Goal: Information Seeking & Learning: Learn about a topic

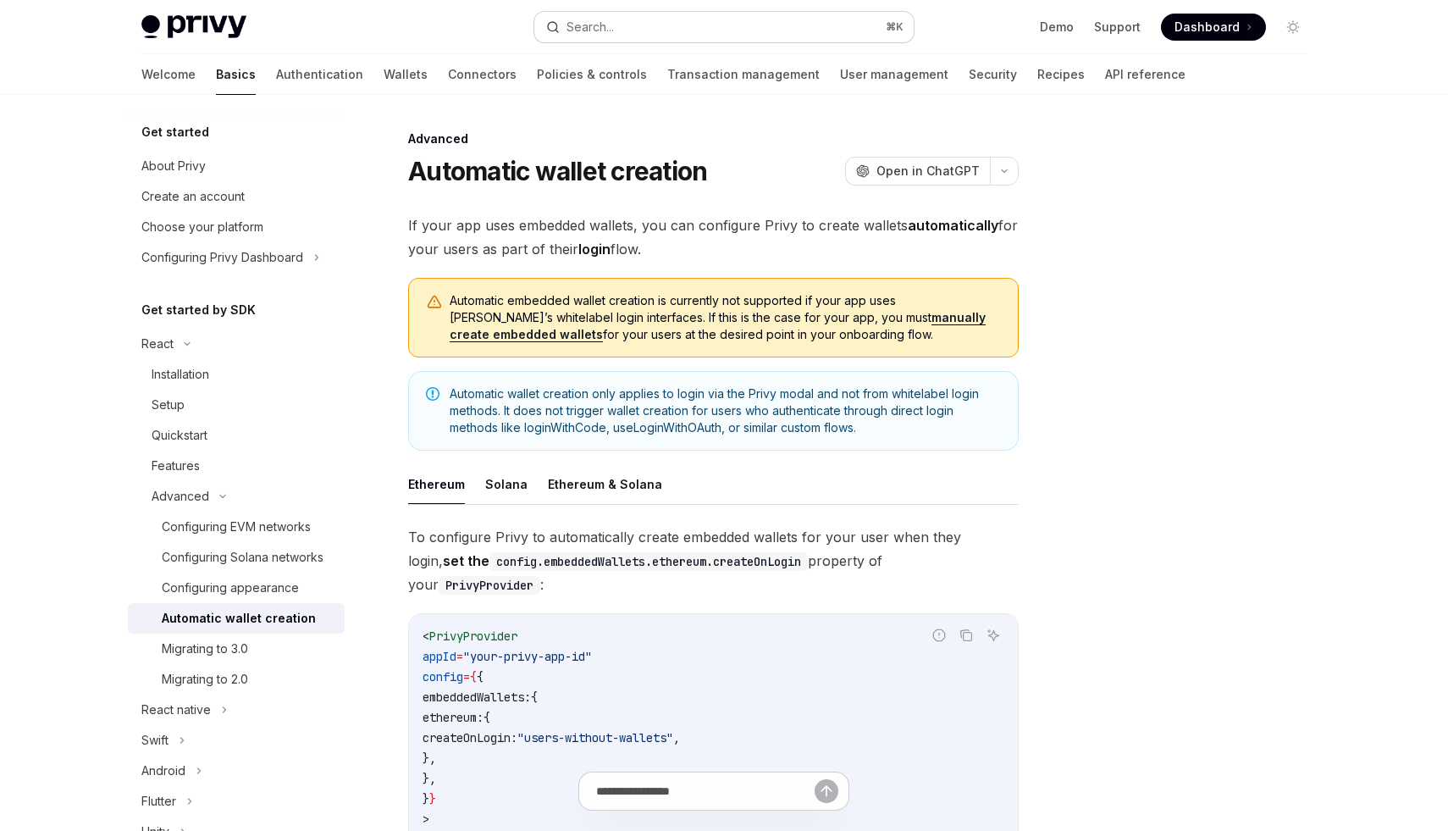
scroll to position [138, 0]
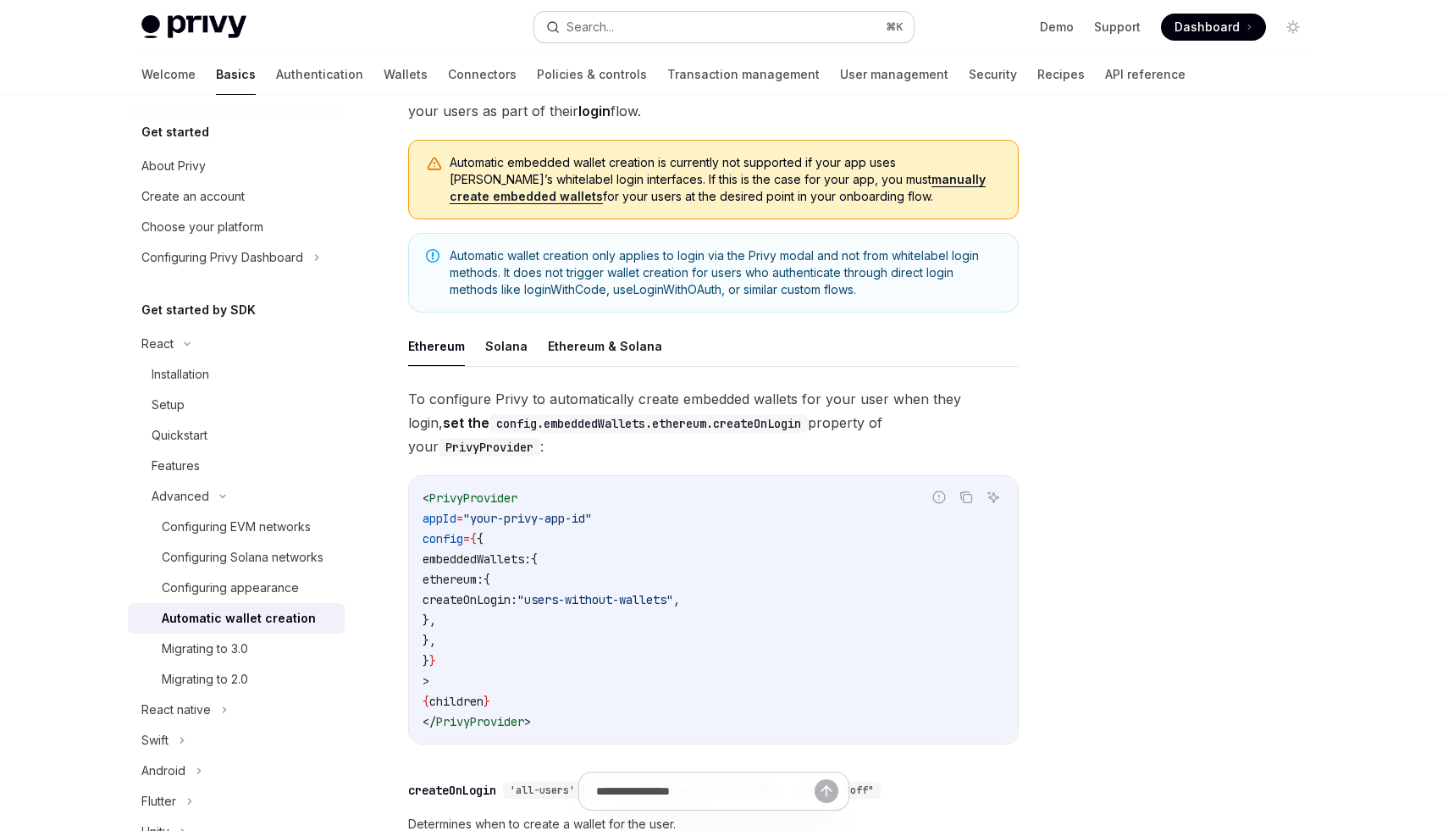
click at [814, 27] on button "Search... ⌘ K" at bounding box center [723, 27] width 379 height 30
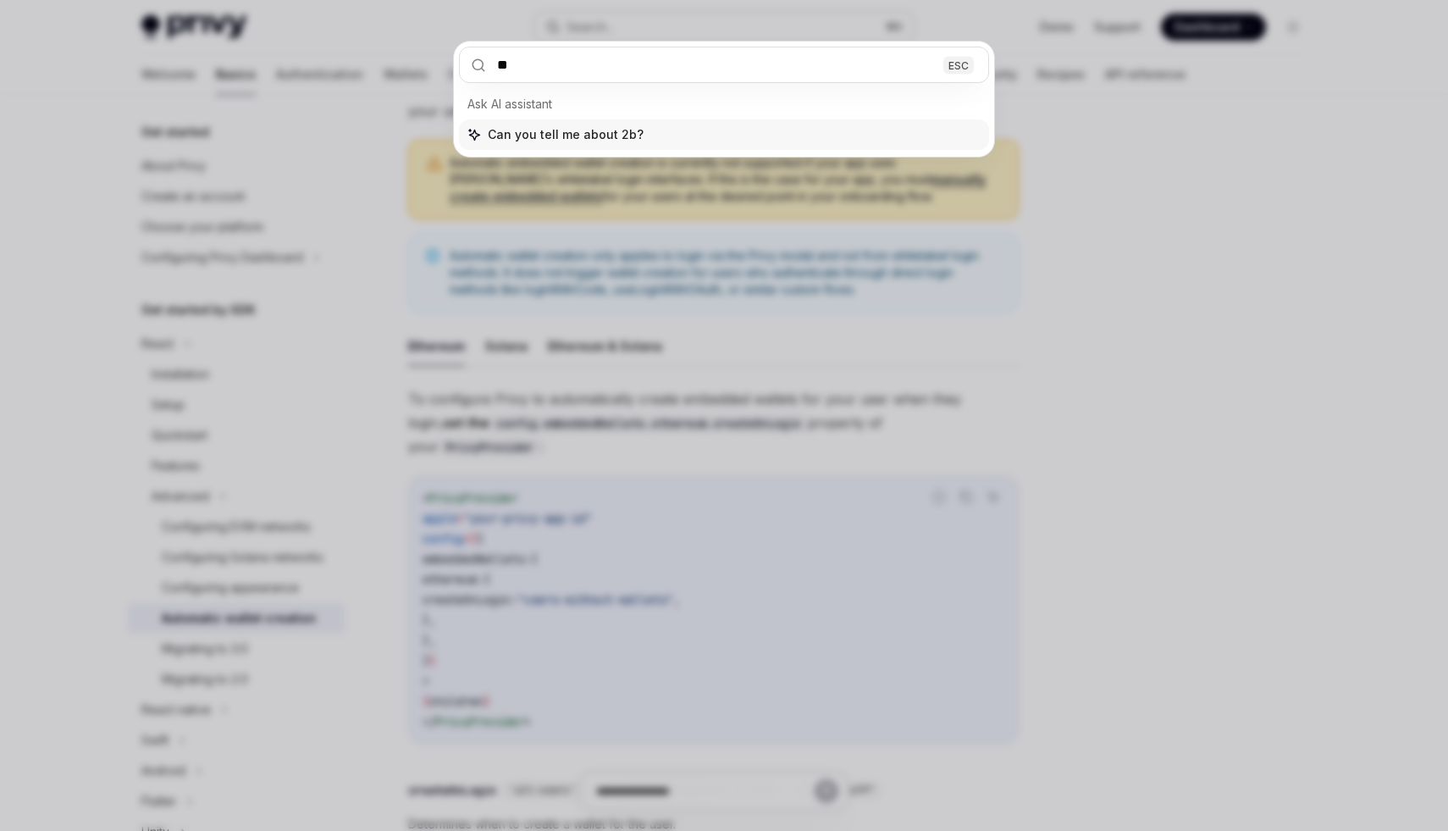
type input "*"
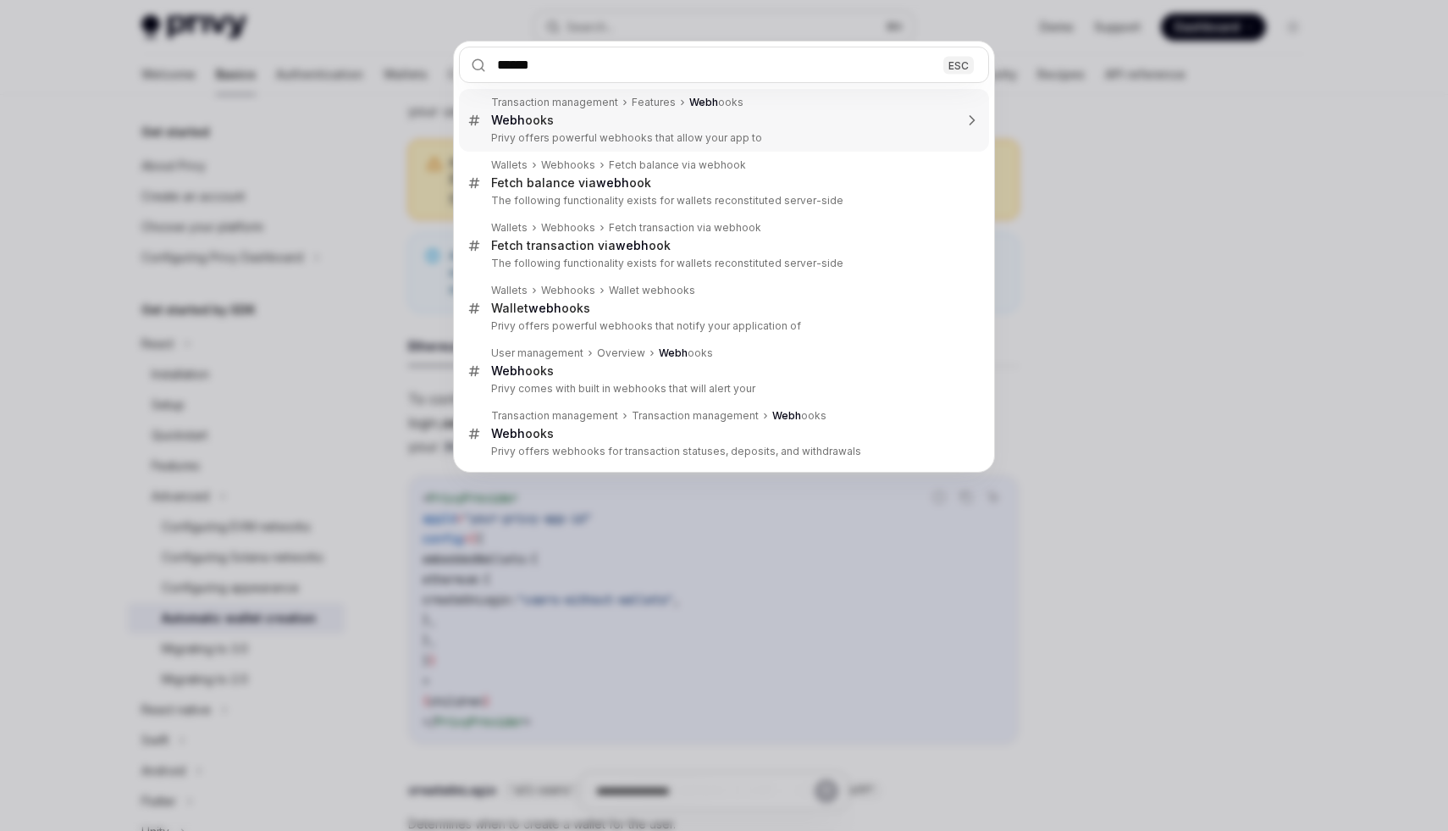
type input "*******"
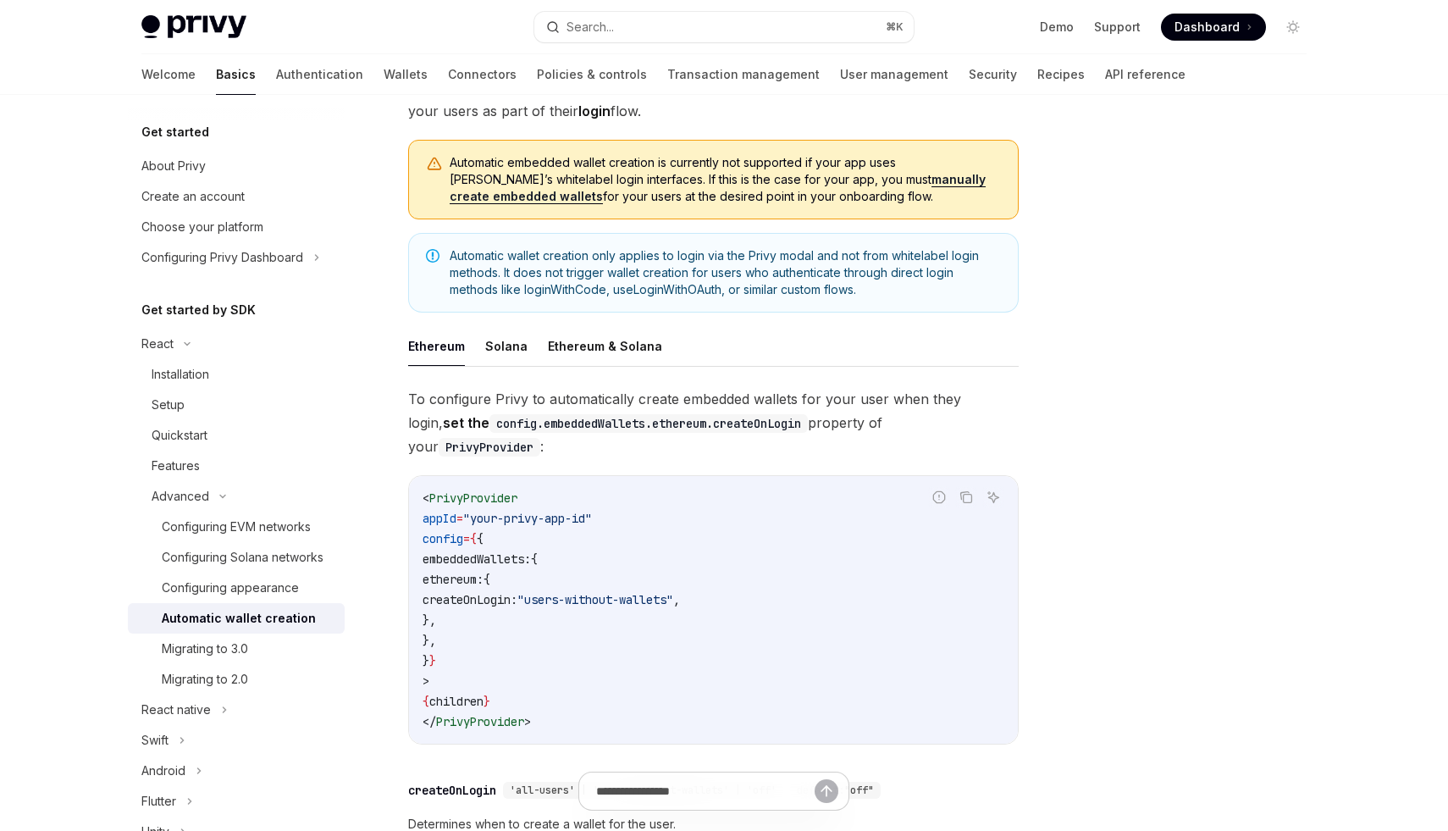
type textarea "*"
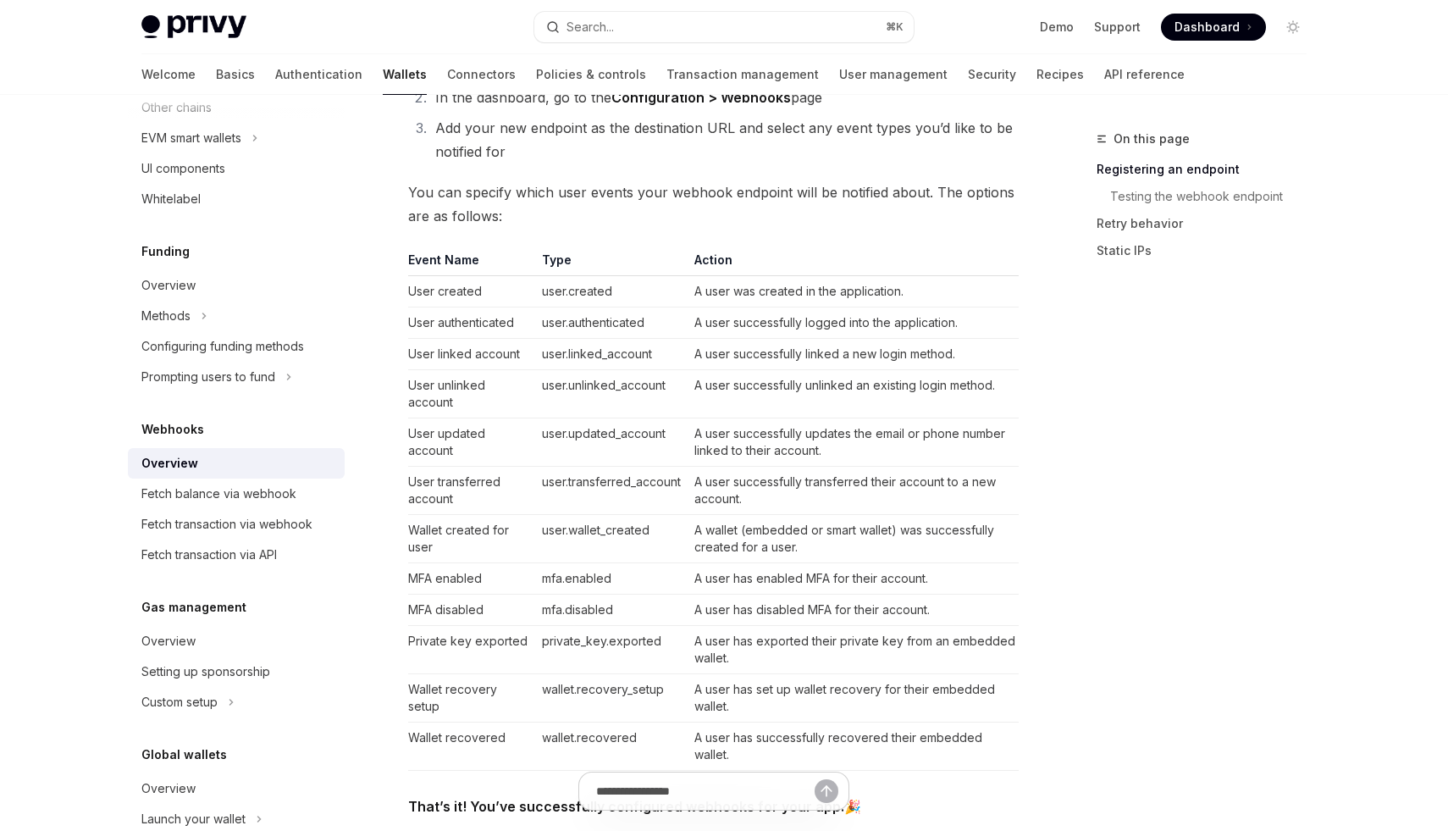
scroll to position [530, 0]
click at [791, 294] on td "A user was created in the application." at bounding box center [852, 290] width 331 height 31
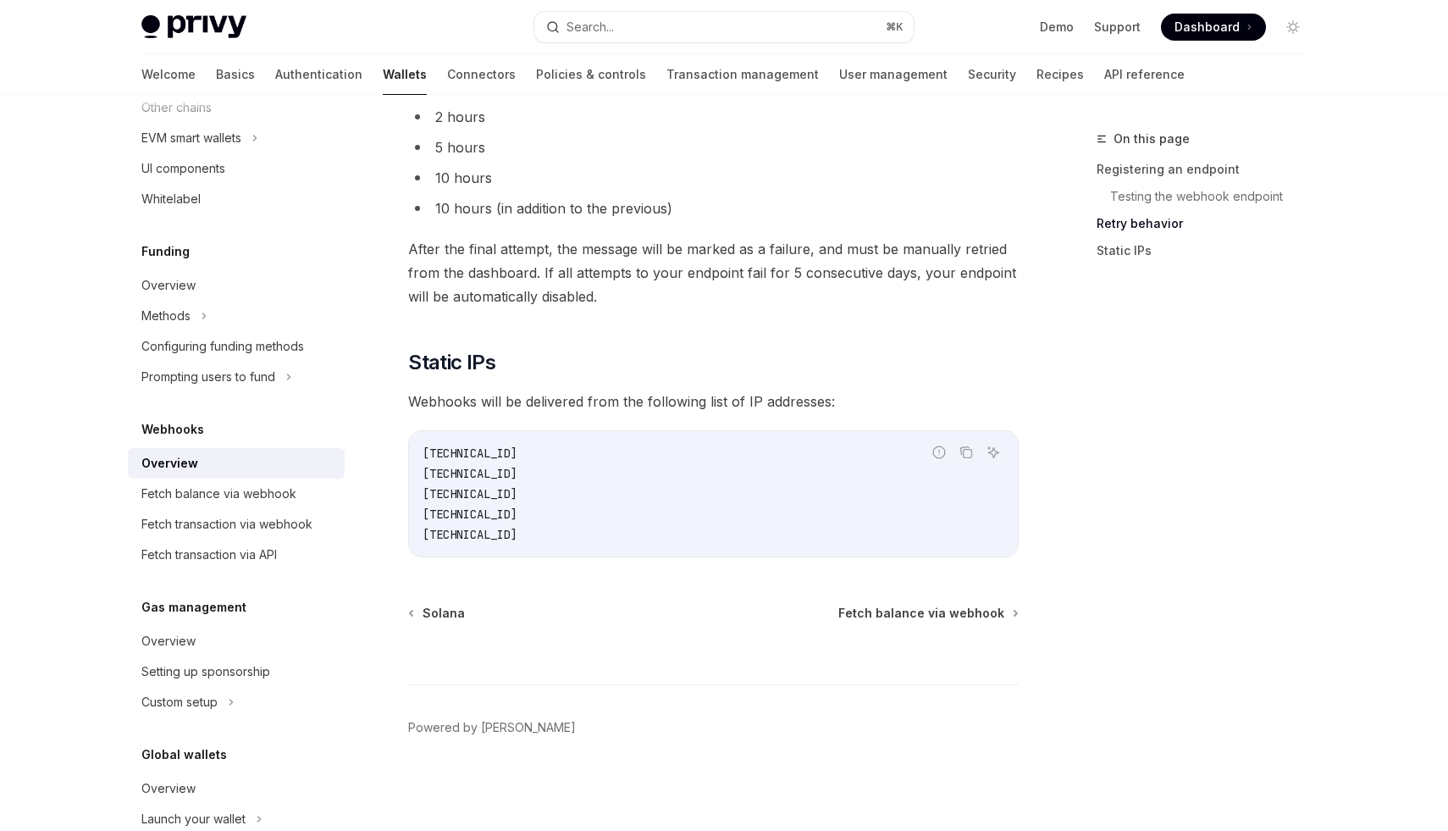
scroll to position [624, 0]
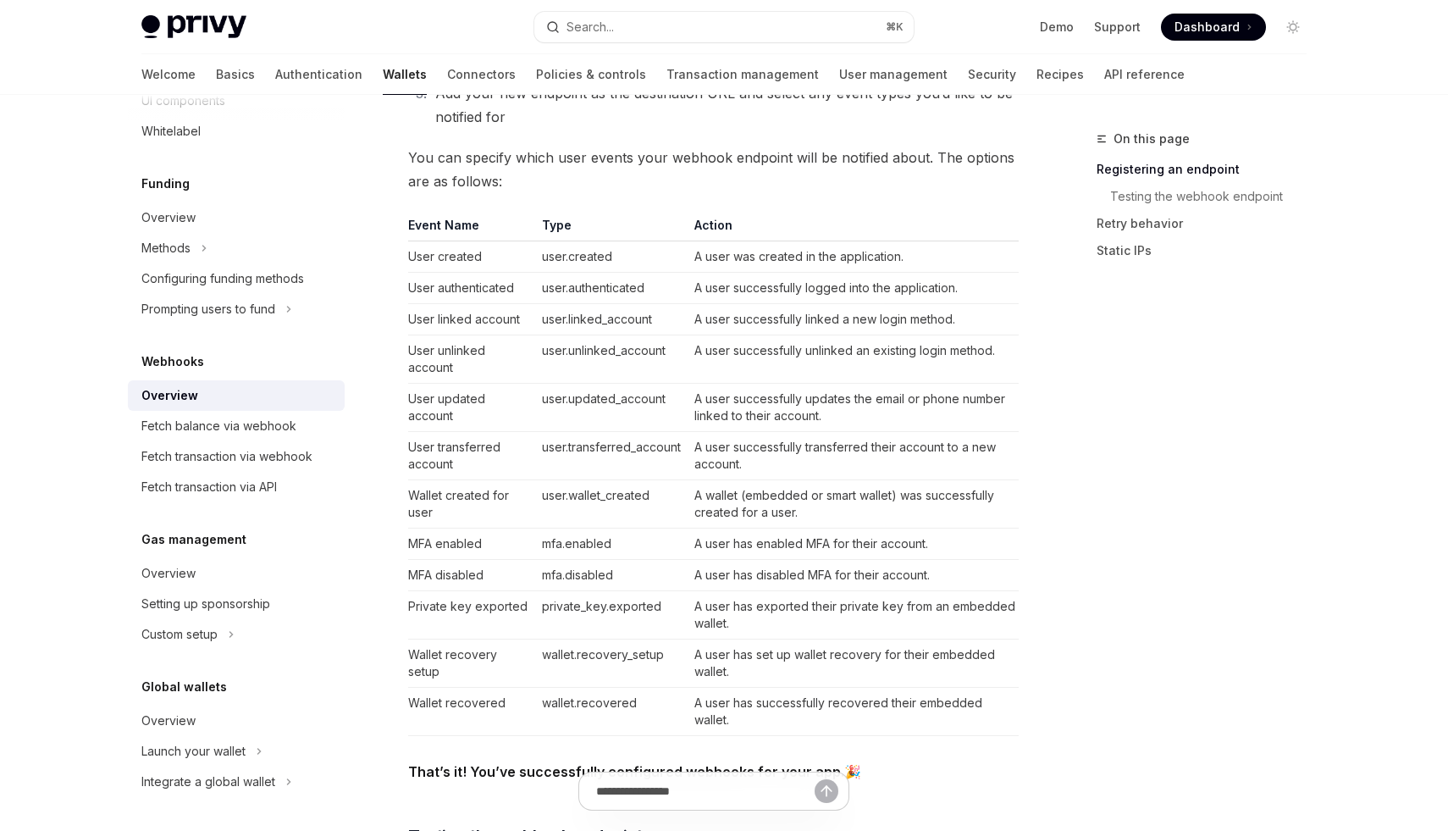
scroll to position [1679, 0]
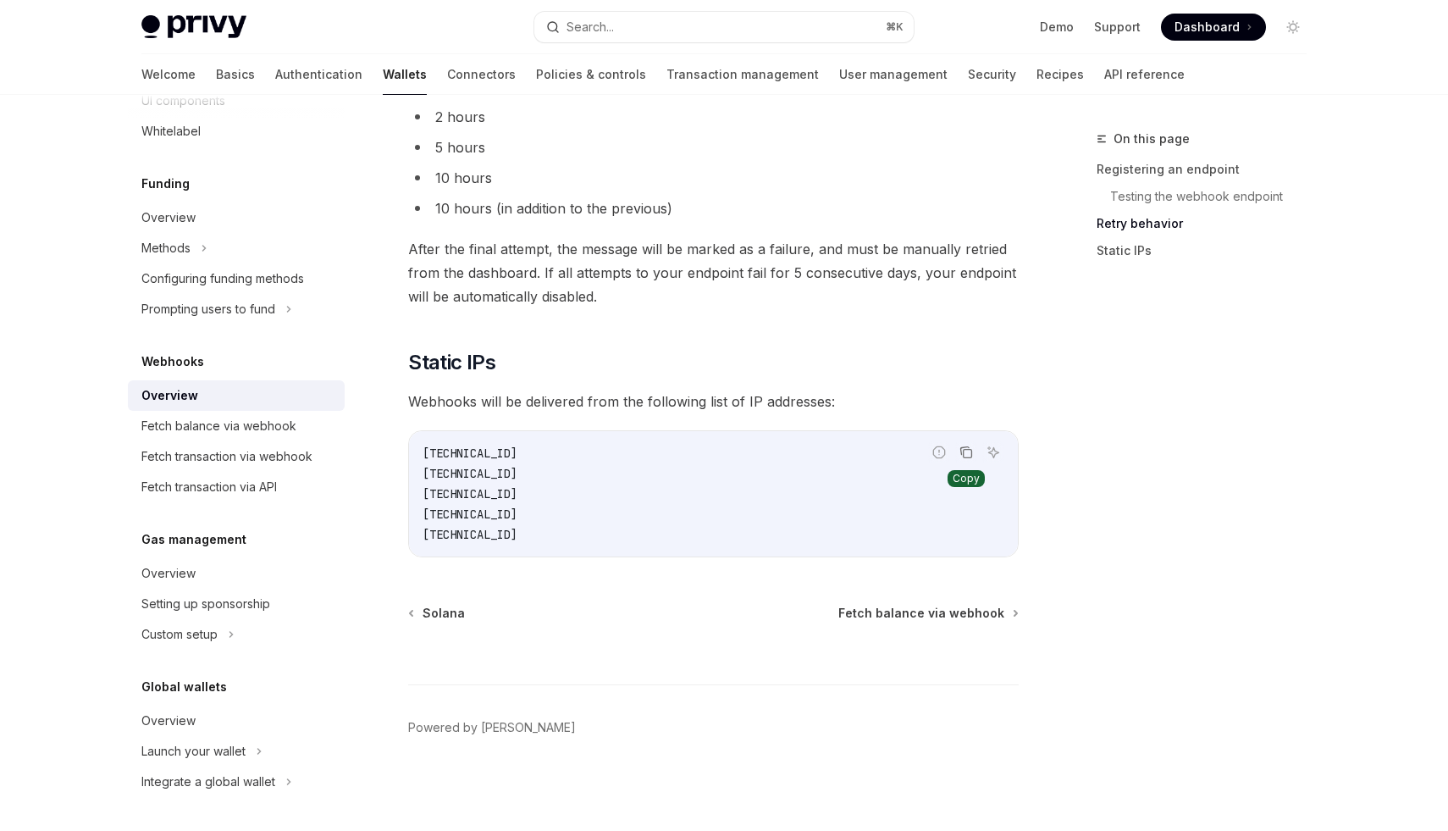
click at [962, 450] on icon "Copy the contents from the code block" at bounding box center [966, 452] width 14 height 14
click at [1063, 359] on div "On this page Registering an endpoint Testing the webhook endpoint Retry behavio…" at bounding box center [1191, 480] width 257 height 702
type textarea "*"
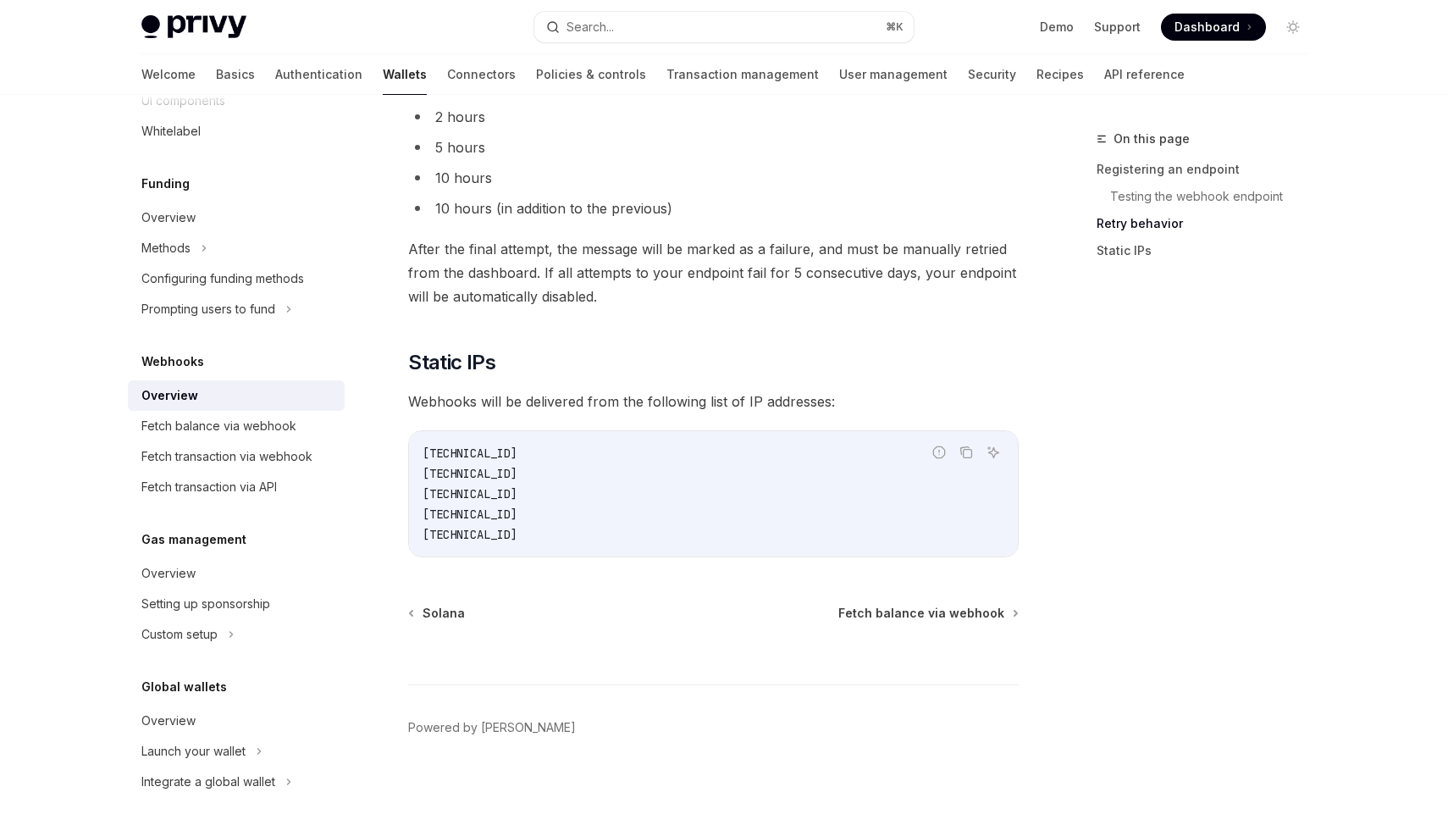
click at [1206, 28] on span "Dashboard" at bounding box center [1206, 27] width 65 height 17
